Goal: Transaction & Acquisition: Purchase product/service

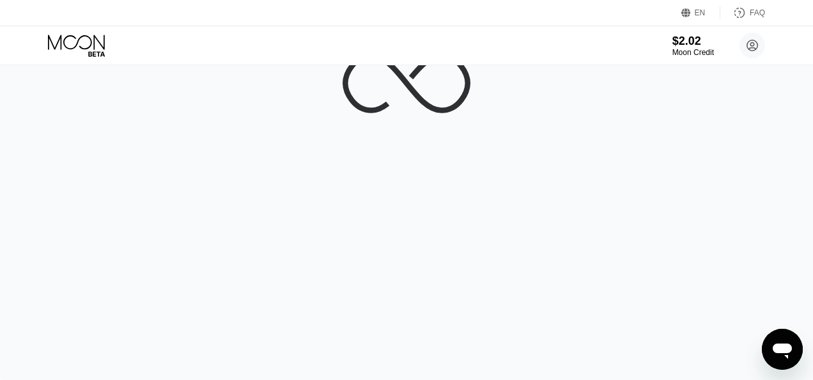
click at [516, 17] on div "EN Language Select an item Save FAQ" at bounding box center [406, 13] width 813 height 26
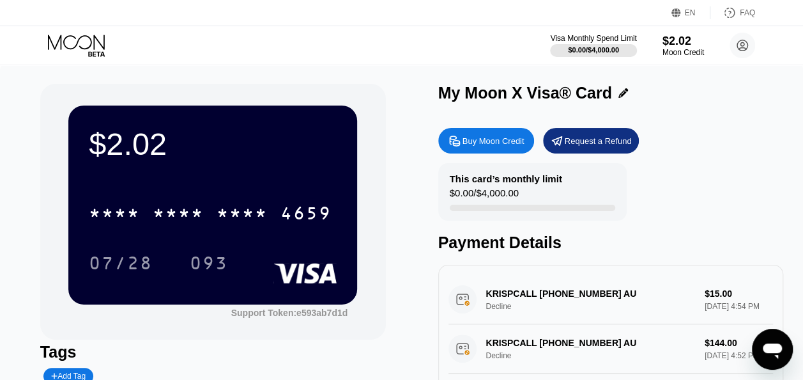
click at [496, 146] on div "Buy Moon Credit" at bounding box center [494, 140] width 62 height 11
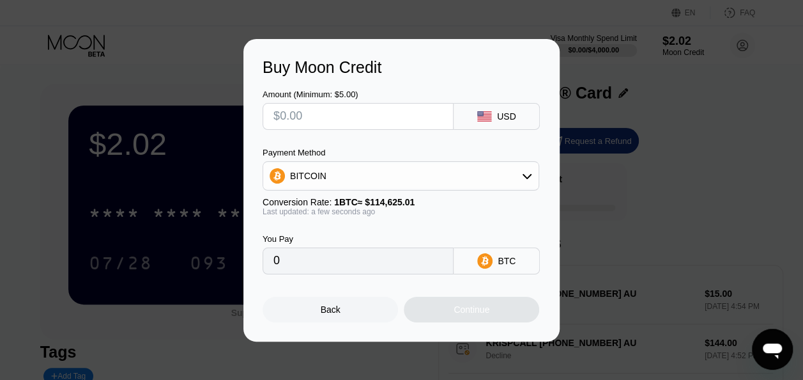
click at [526, 178] on icon at bounding box center [527, 175] width 9 height 5
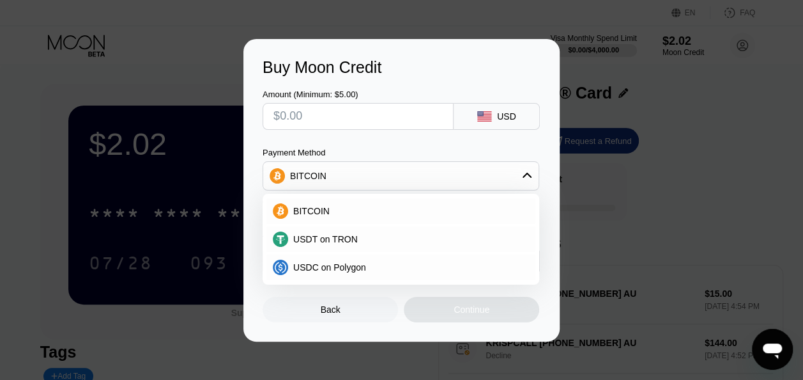
click at [459, 155] on div "Payment Method" at bounding box center [401, 153] width 277 height 10
click at [528, 175] on icon at bounding box center [527, 175] width 9 height 5
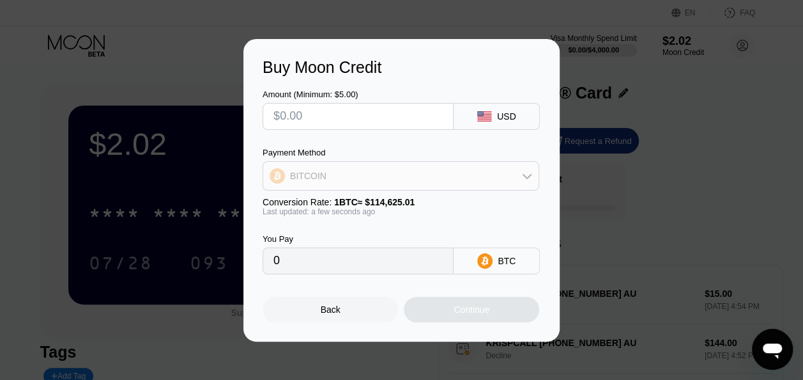
click at [528, 175] on icon at bounding box center [527, 176] width 10 height 10
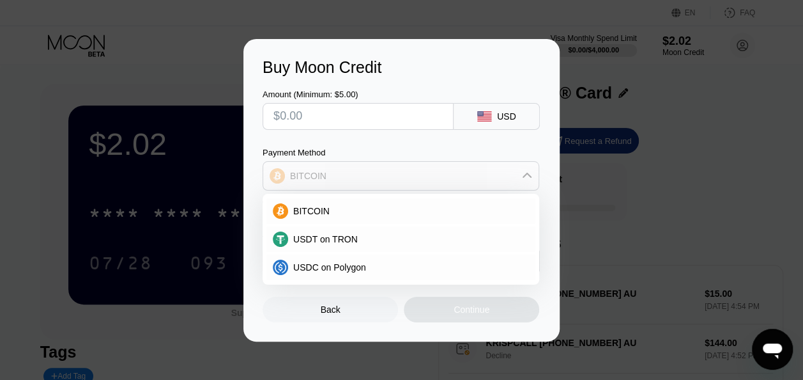
click at [530, 171] on icon at bounding box center [527, 176] width 10 height 10
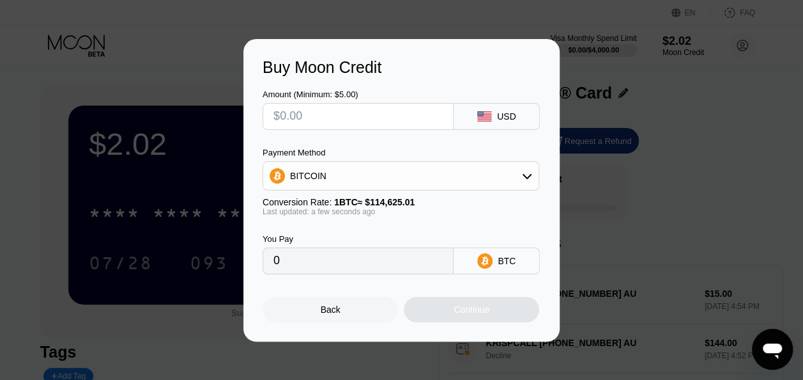
click at [505, 266] on div "BTC" at bounding box center [507, 261] width 18 height 10
click at [488, 265] on icon at bounding box center [484, 261] width 7 height 10
click at [534, 173] on div "BITCOIN" at bounding box center [400, 176] width 275 height 26
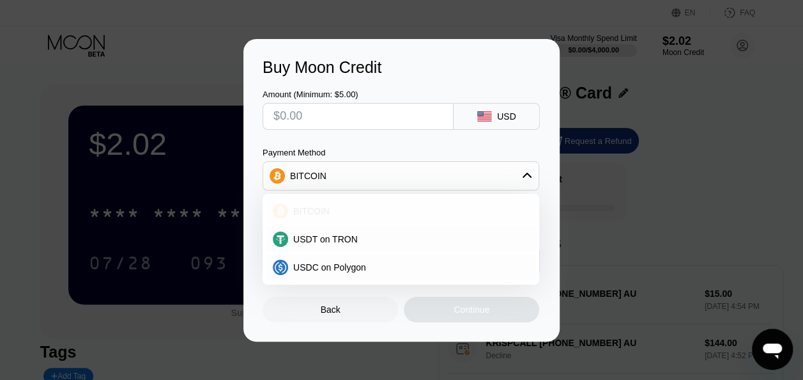
click at [307, 207] on span "BITCOIN" at bounding box center [311, 211] width 36 height 10
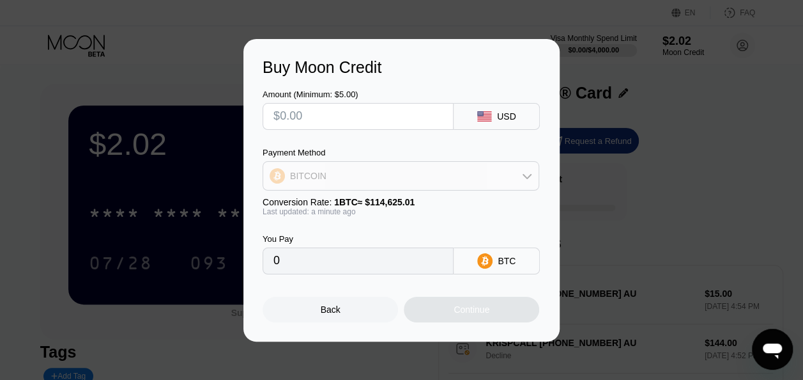
click at [404, 179] on div "BITCOIN" at bounding box center [400, 176] width 275 height 26
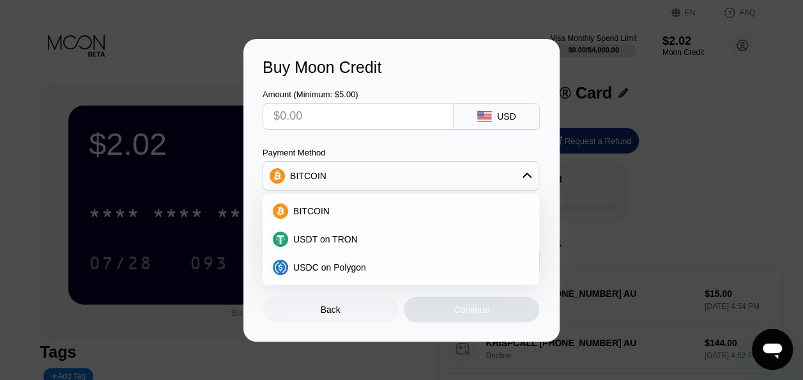
click at [604, 160] on div "Buy Moon Credit Amount (Minimum: $5.00) USD Payment Method BITCOIN BITCOIN USDT…" at bounding box center [401, 190] width 803 height 302
click at [376, 213] on div "BITCOIN" at bounding box center [408, 211] width 241 height 10
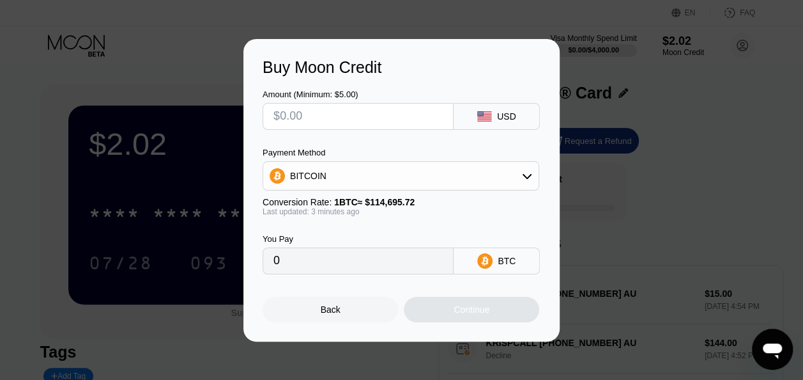
click at [330, 273] on input "0" at bounding box center [357, 261] width 169 height 26
click at [325, 263] on input "0" at bounding box center [357, 261] width 169 height 26
click at [297, 112] on input "text" at bounding box center [357, 117] width 169 height 26
type input "$1"
type input "0.00000873"
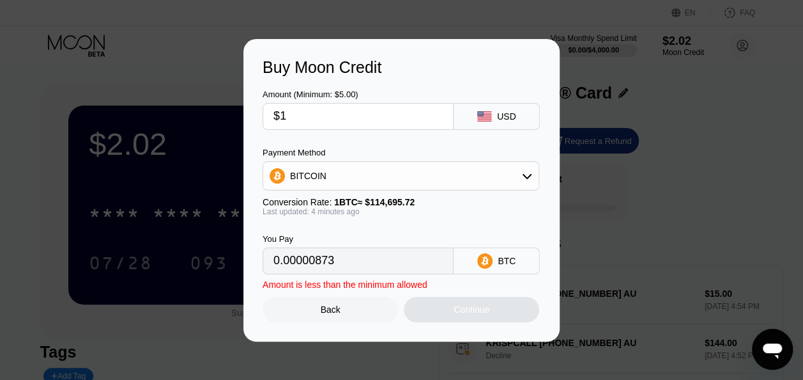
type input "$12"
type input "0.00010465"
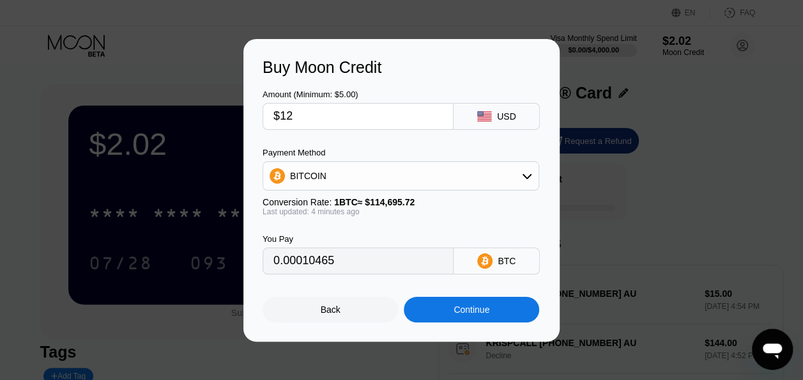
type input "$122"
type input "0.00106393"
type input "$12"
type input "0.00010465"
type input "$12"
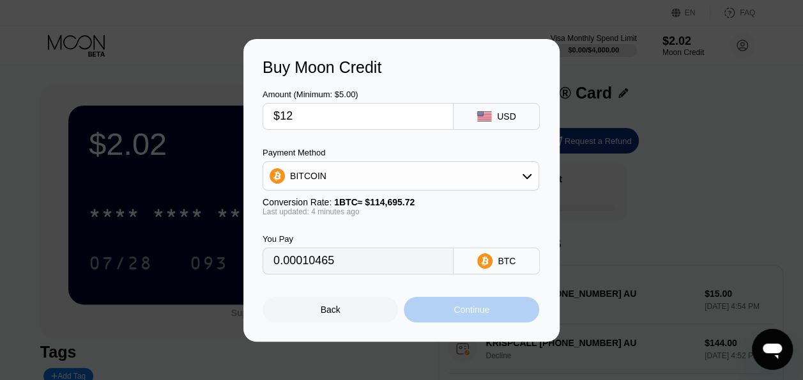
click at [457, 322] on div "Continue" at bounding box center [471, 309] width 135 height 26
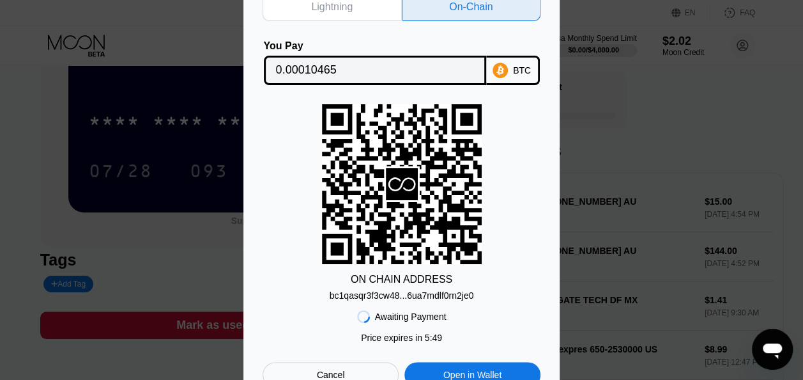
scroll to position [66, 0]
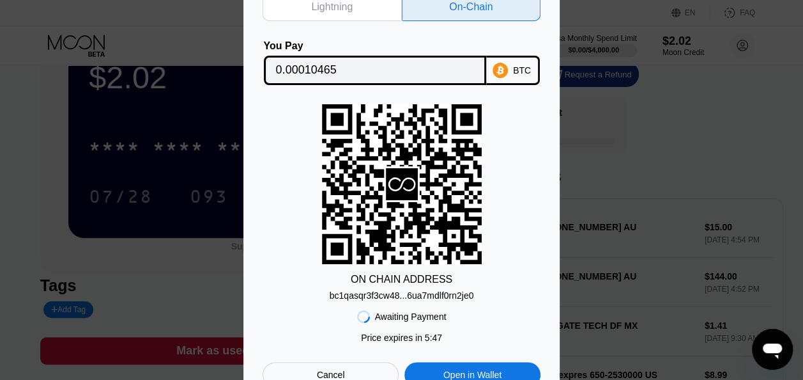
drag, startPoint x: 406, startPoint y: 201, endPoint x: 424, endPoint y: 252, distance: 54.4
click at [424, 252] on rect at bounding box center [402, 184] width 160 height 160
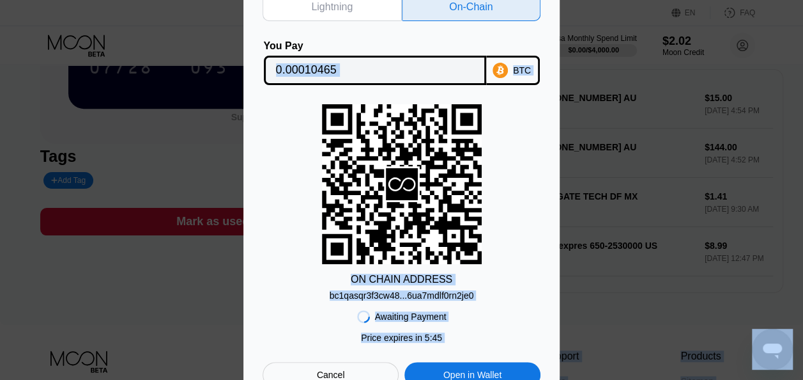
scroll to position [341, 0]
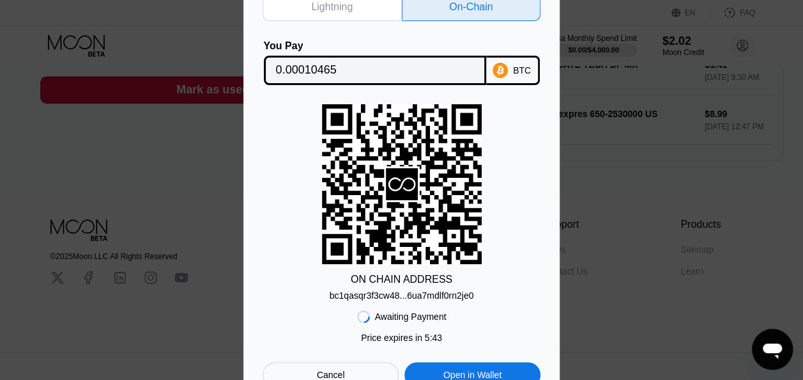
drag, startPoint x: 603, startPoint y: 379, endPoint x: 615, endPoint y: 344, distance: 37.2
click at [615, 344] on div "Lightning On-Chain You Pay 0.00010465 BTC ON CHAIN ADDRESS bc1qasqr3f3cw48...6u…" at bounding box center [401, 190] width 803 height 433
click at [376, 357] on div "Cancel" at bounding box center [331, 375] width 136 height 26
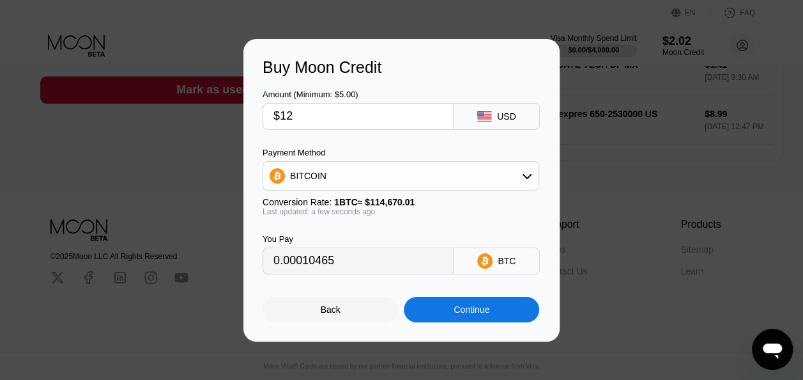
click at [601, 108] on div "Buy Moon Credit Amount (Minimum: $5.00) $12 USD Payment Method BITCOIN Conversi…" at bounding box center [401, 190] width 803 height 302
type input "0.00010473"
